Goal: Task Accomplishment & Management: Complete application form

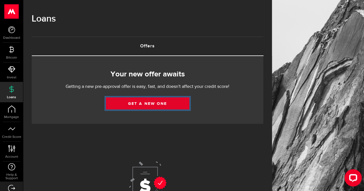
click at [122, 107] on link "Get a new one" at bounding box center [147, 104] width 83 height 12
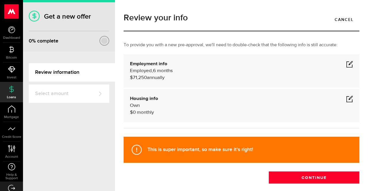
scroll to position [29, 0]
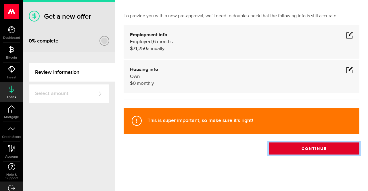
click at [317, 145] on button "Continue" at bounding box center [314, 149] width 91 height 12
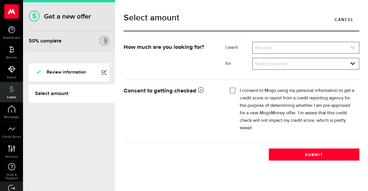
click at [325, 46] on link "expand select" at bounding box center [306, 47] width 106 height 11
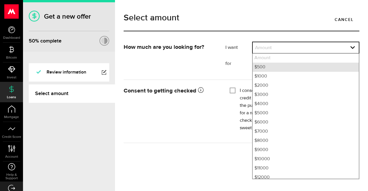
click at [307, 66] on li "$500" at bounding box center [306, 67] width 106 height 9
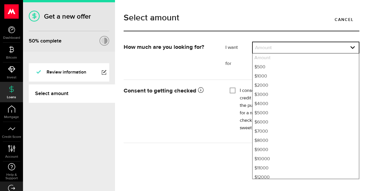
select select "500"
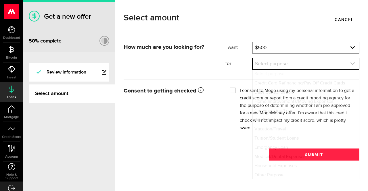
click at [307, 64] on link "expand select" at bounding box center [306, 63] width 106 height 11
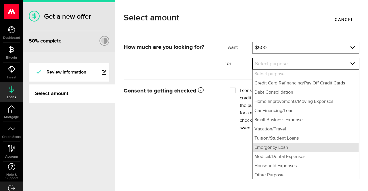
click at [287, 144] on li "Emergency Loan" at bounding box center [306, 147] width 106 height 9
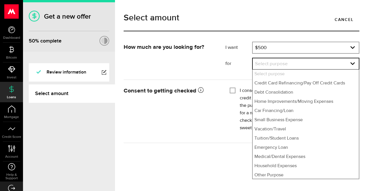
select select "Emergency Loan"
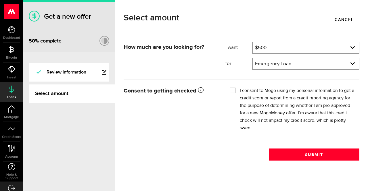
click at [231, 91] on input "I consent to Mogo using my personal information to get a credit score or report…" at bounding box center [233, 90] width 6 height 6
checkbox input "true"
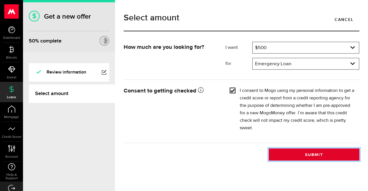
click at [296, 156] on button "Submit" at bounding box center [314, 155] width 91 height 12
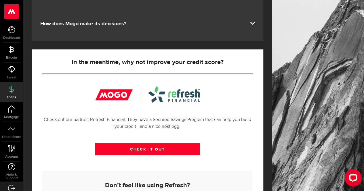
scroll to position [148, 0]
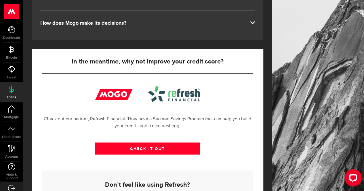
click at [255, 20] on span at bounding box center [252, 22] width 5 height 5
